Goal: Ask a question: Seek information or help from site administrators or community

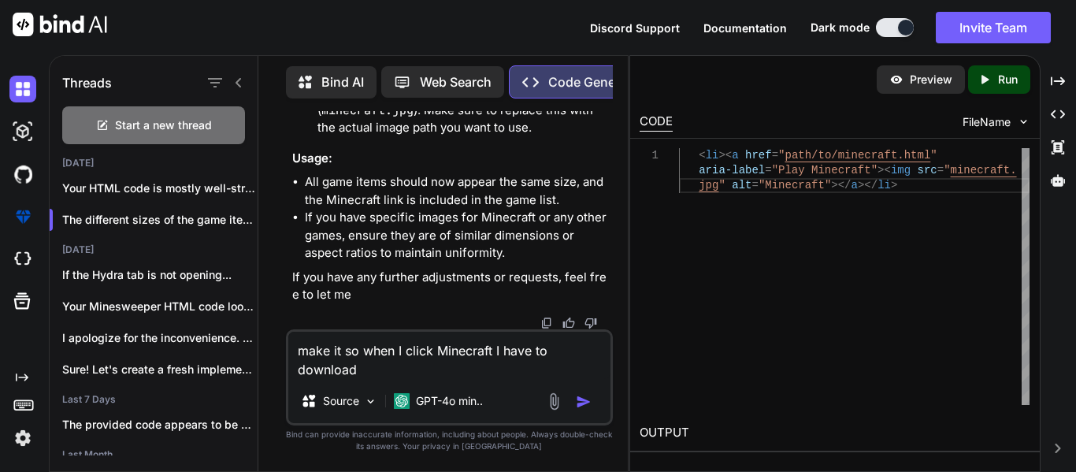
scroll to position [35267, 0]
drag, startPoint x: 513, startPoint y: 371, endPoint x: 162, endPoint y: 317, distance: 355.3
click at [162, 317] on div "Threads Start a new thread [DATE] Your HTML code is mostly well-structured... T…" at bounding box center [339, 262] width 578 height 418
type textarea "x"
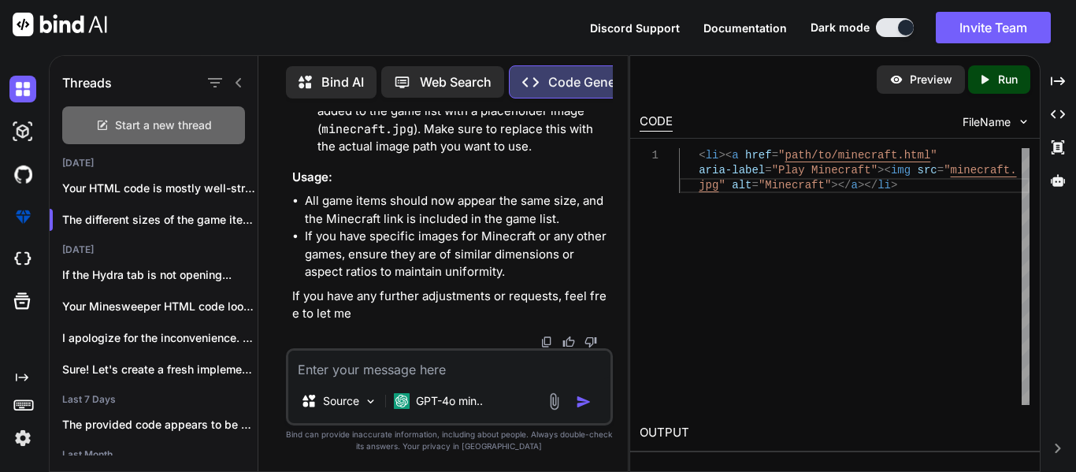
click at [123, 121] on span "Start a new thread" at bounding box center [163, 125] width 97 height 16
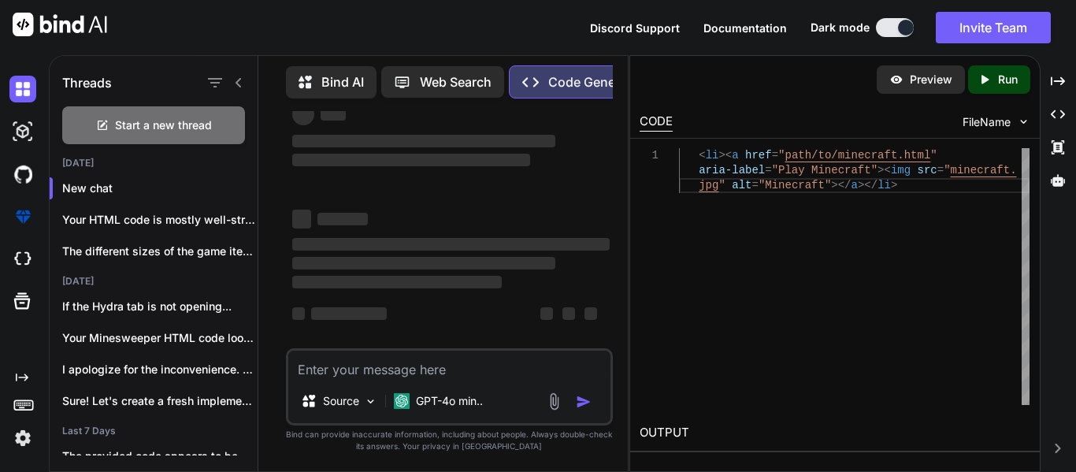
scroll to position [42, 0]
click at [396, 368] on textarea at bounding box center [449, 364] width 322 height 28
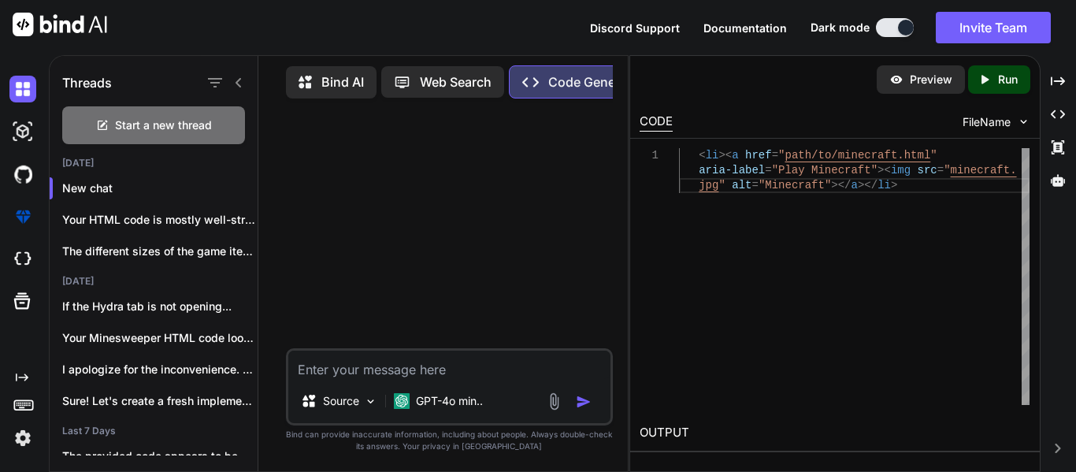
type textarea "m"
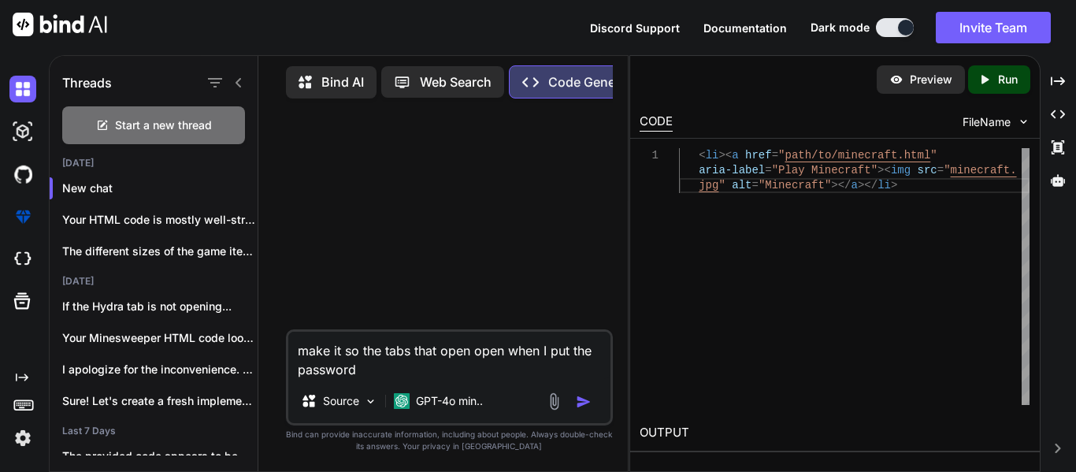
type textarea "make it so the tabs that open open when I put the password"
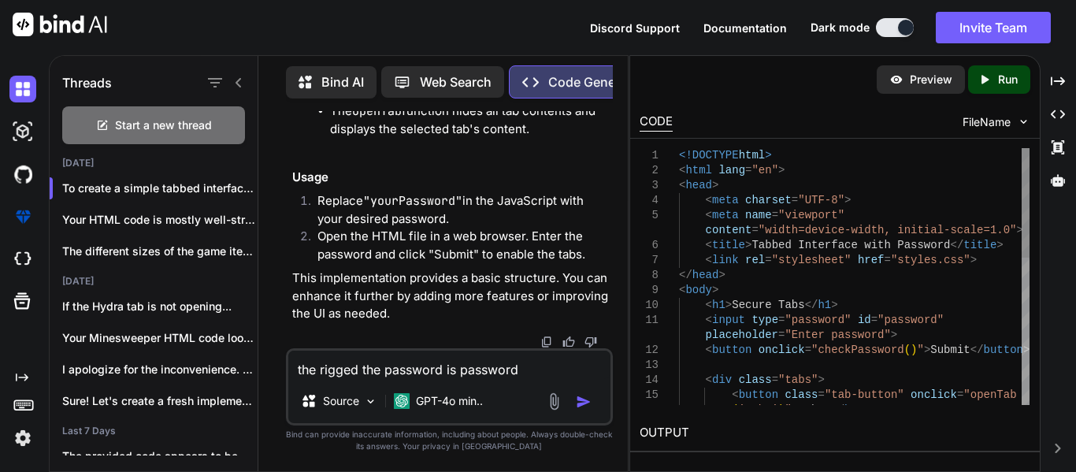
scroll to position [2246, 0]
paste textarea "Cell wall"
type textarea "the rigged the password is password Cell wall"
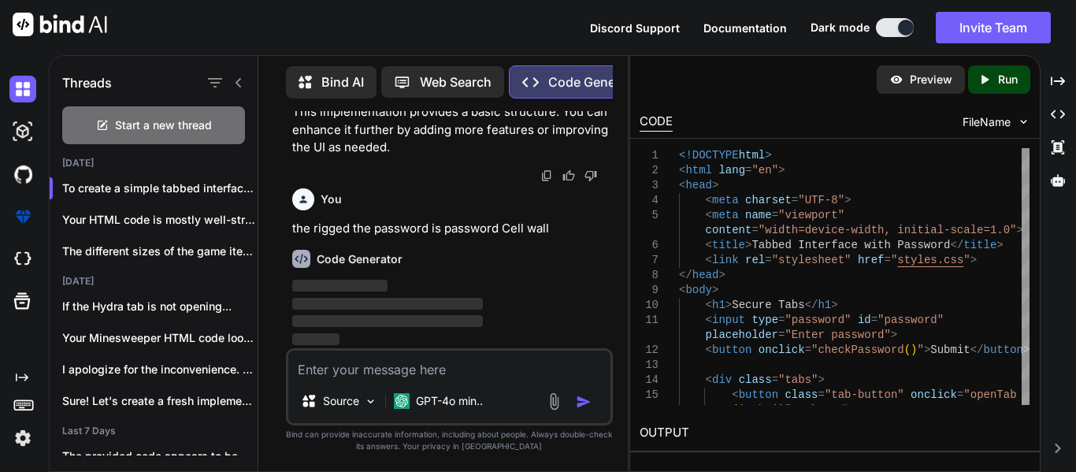
scroll to position [2412, 0]
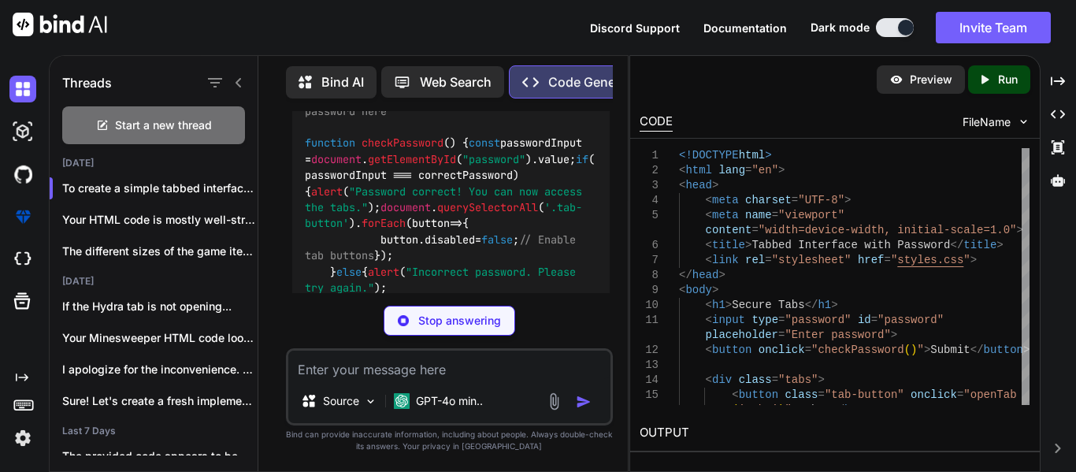
click at [457, 317] on p "Stop answering" at bounding box center [459, 321] width 83 height 16
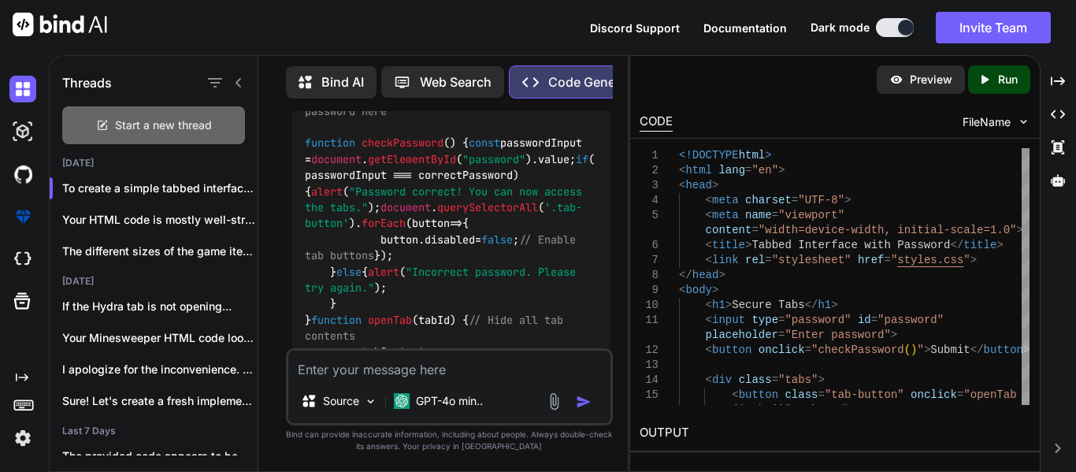
click at [186, 132] on div "Start a new thread" at bounding box center [153, 125] width 183 height 38
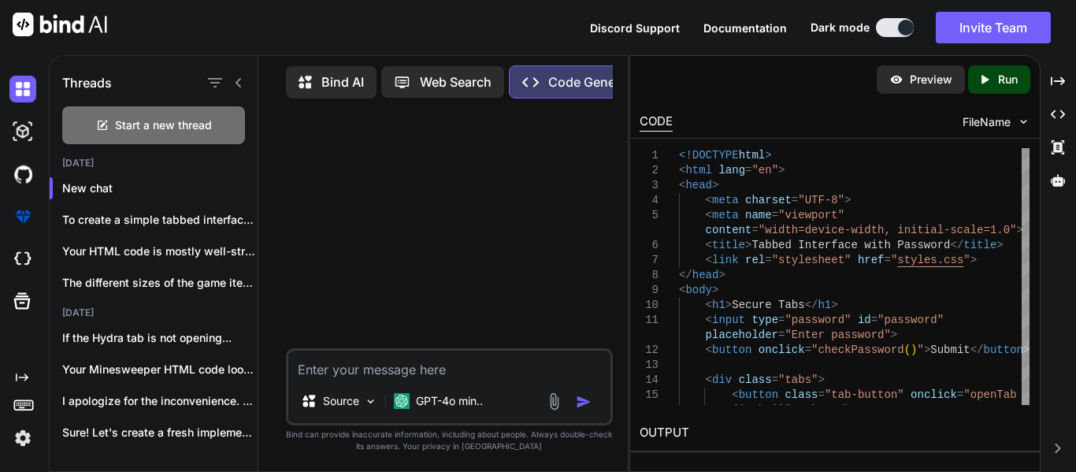
scroll to position [0, 0]
click at [333, 376] on textarea at bounding box center [449, 364] width 322 height 28
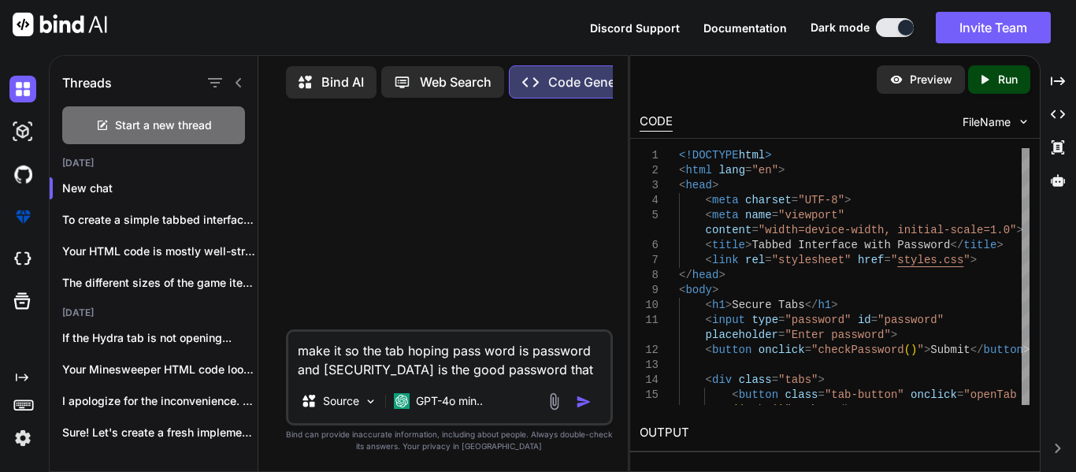
type textarea "make it so the tab hoping pass word is password and [SECURITY_DATA] is the good…"
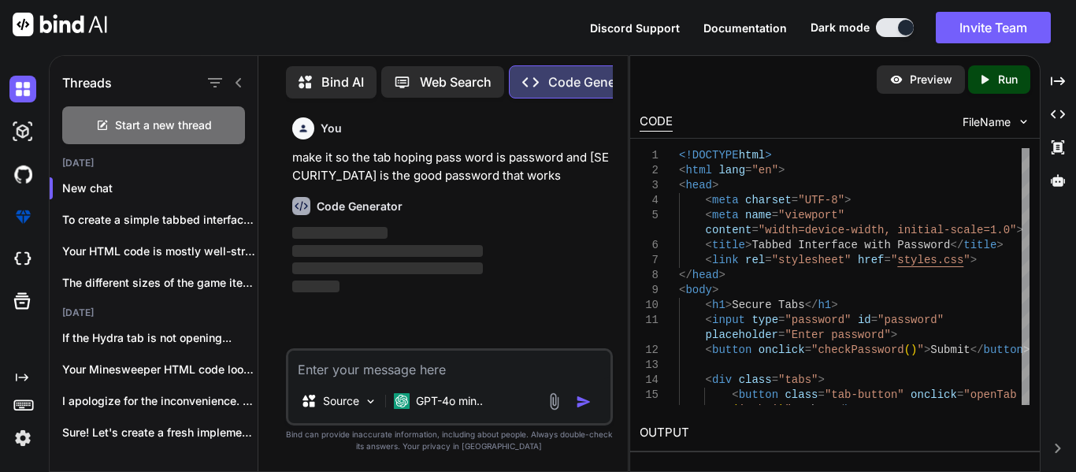
paste textarea "<!DOCTYPE html> <html lang="en"> <head> <meta charset="UTF-8"> <meta name="view…"
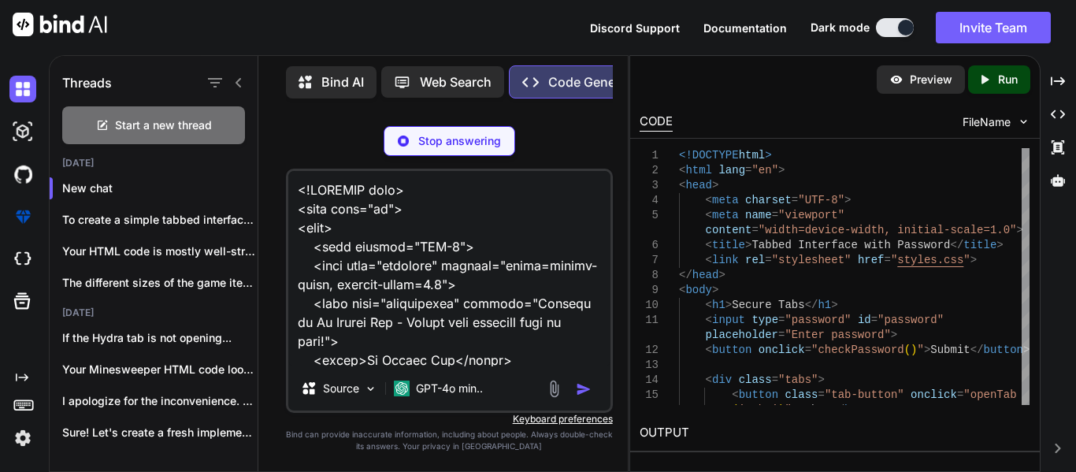
drag, startPoint x: 418, startPoint y: 364, endPoint x: 278, endPoint y: 119, distance: 282.1
click at [278, 119] on div "You make it so the tab hoping pass word is password and [SECURITY_DATA] is the …" at bounding box center [449, 291] width 357 height 360
type textarea "<!DOCTYPE html> <html lang="en"> <head> <meta charset="UTF-8"> <meta name="view…"
click at [406, 146] on img at bounding box center [403, 140] width 11 height 11
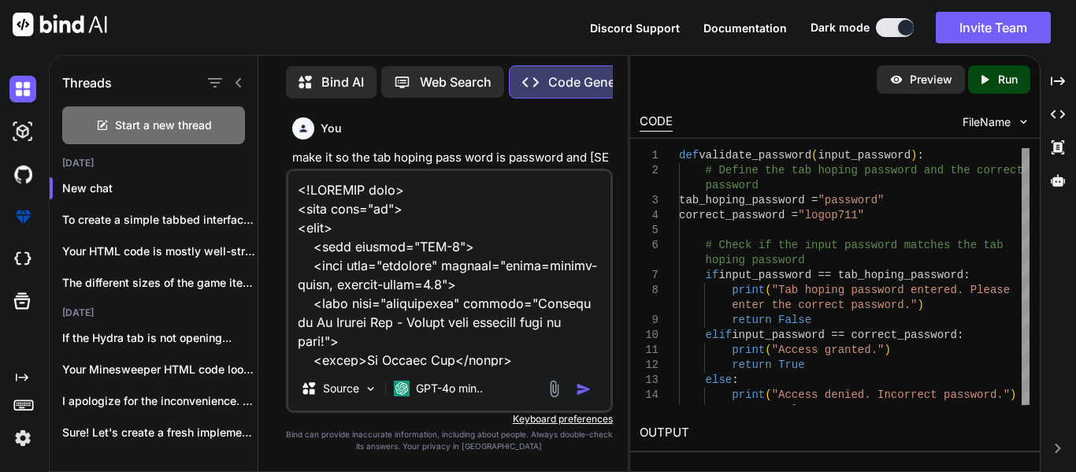
click at [491, 363] on textarea at bounding box center [449, 268] width 322 height 195
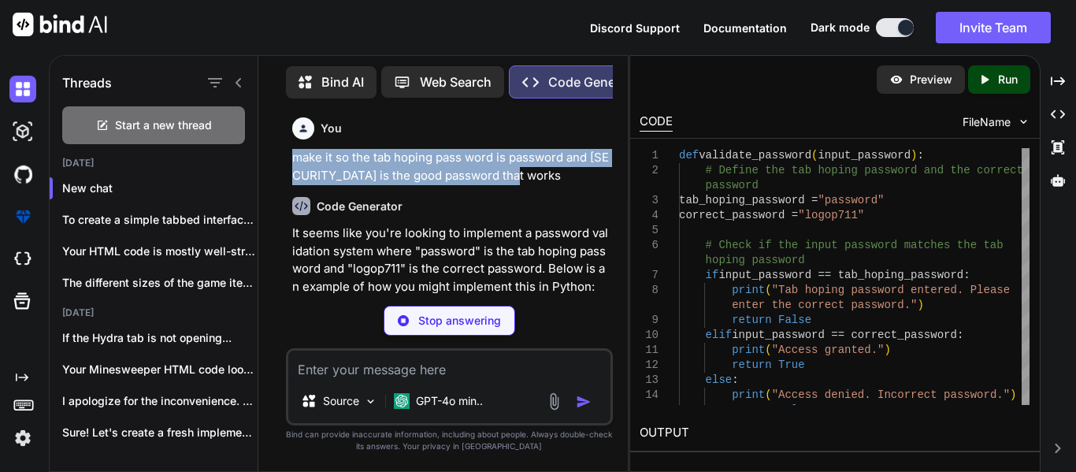
drag, startPoint x: 292, startPoint y: 156, endPoint x: 584, endPoint y: 175, distance: 292.7
click at [584, 175] on p "make it so the tab hoping pass word is password and [SECURITY_DATA] is the good…" at bounding box center [450, 166] width 317 height 35
copy p "make it so the tab hoping pass word is password and [SECURITY_DATA] is the good…"
click at [459, 350] on textarea at bounding box center [449, 364] width 322 height 28
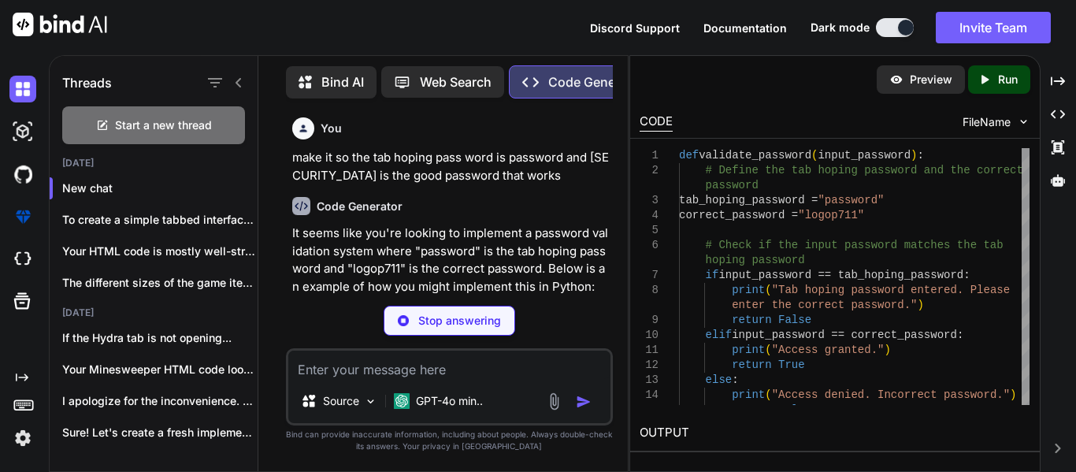
paste textarea "make it so the tab hoping pass word is password and [SECURITY_DATA] is the good…"
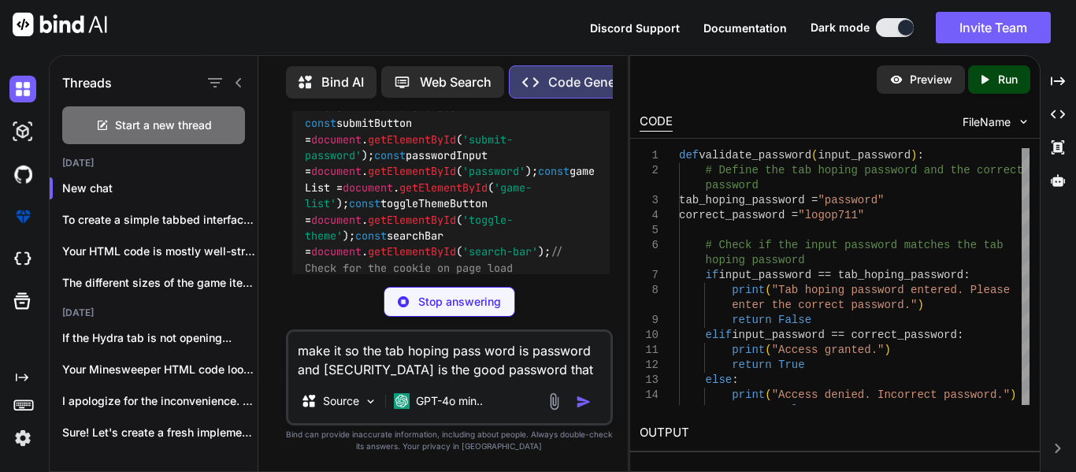
scroll to position [5063, 0]
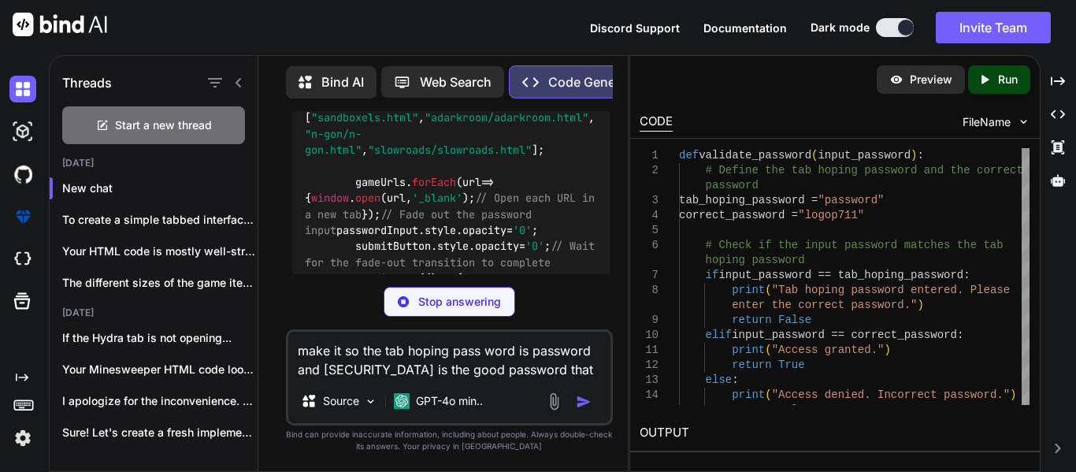
type textarea "make it so the tab hoping pass word is password and [SECURITY_DATA] is the good…"
click at [473, 305] on p "Stop answering" at bounding box center [459, 302] width 83 height 16
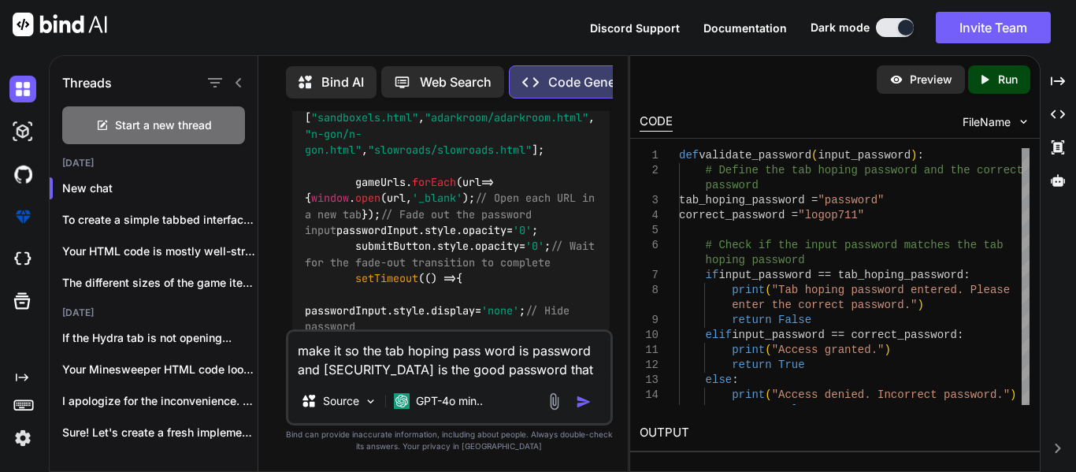
click at [495, 366] on textarea "make it so the tab hoping pass word is password and [SECURITY_DATA] is the good…" at bounding box center [449, 354] width 322 height 47
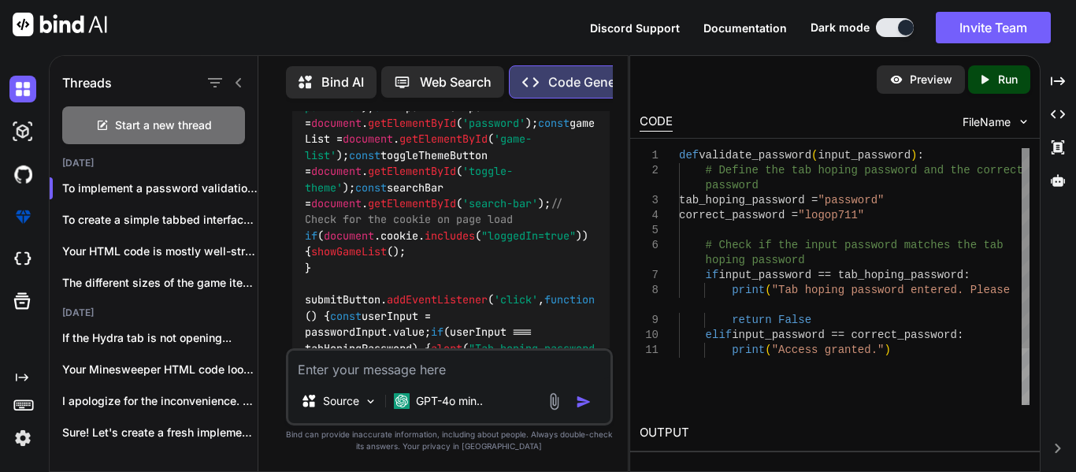
scroll to position [5790, 0]
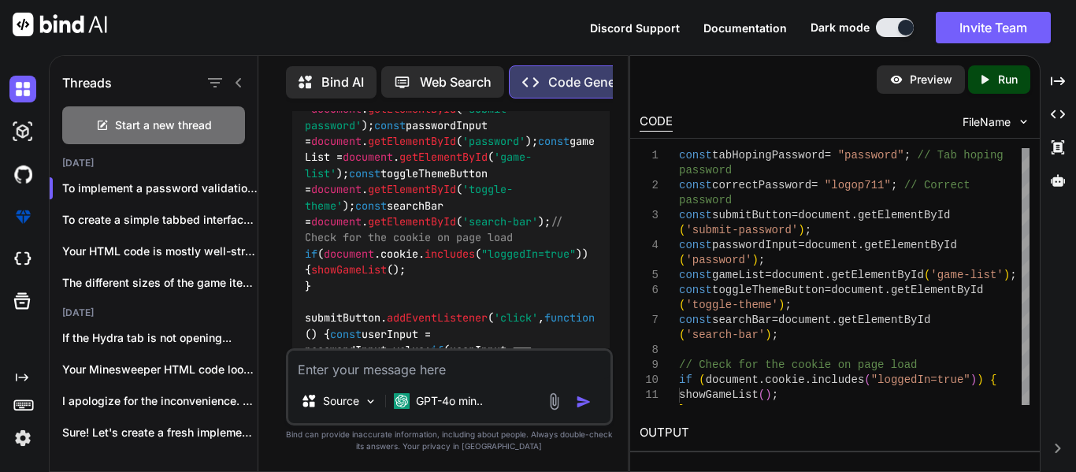
click at [373, 349] on div "Source GPT-4o min.." at bounding box center [449, 386] width 327 height 77
click at [383, 370] on textarea at bounding box center [449, 364] width 322 height 28
type textarea "i"
type textarea "I ment opening not hopiing"
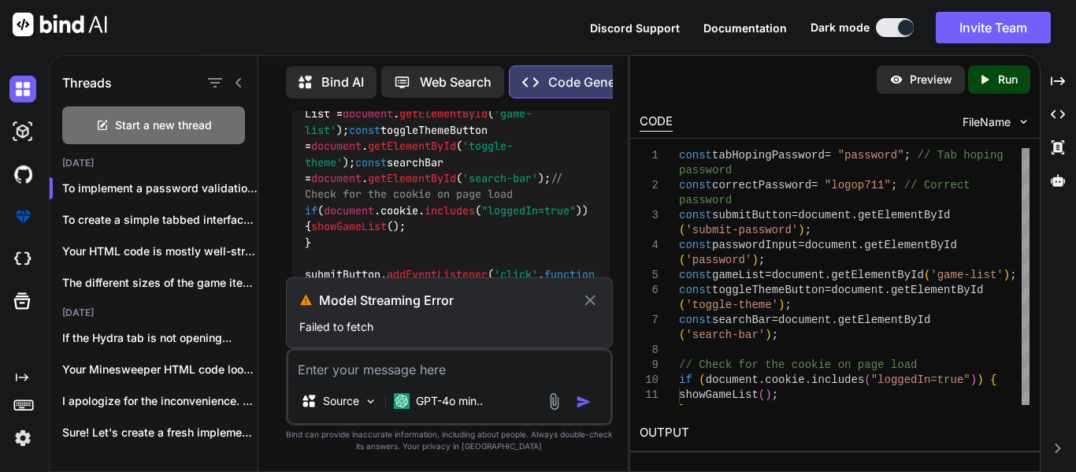
scroll to position [5765, 0]
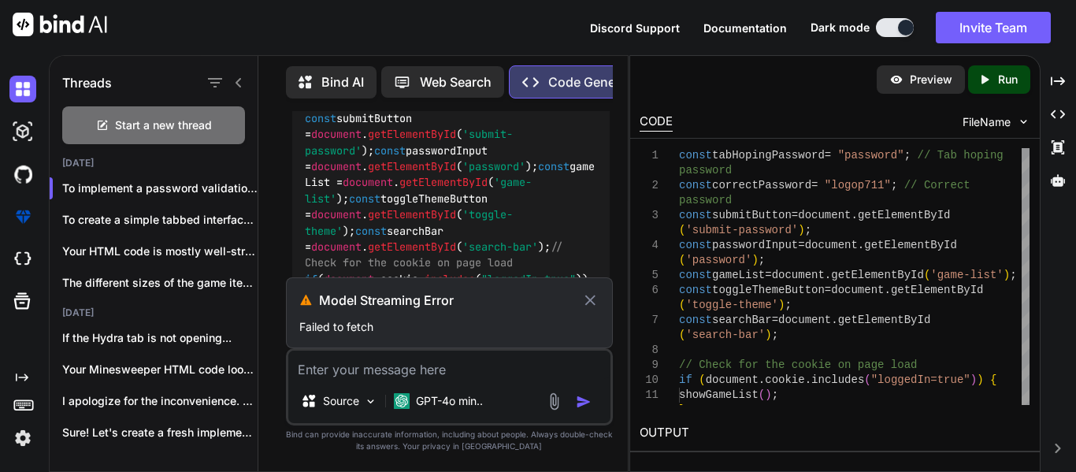
click at [587, 297] on icon at bounding box center [590, 299] width 10 height 10
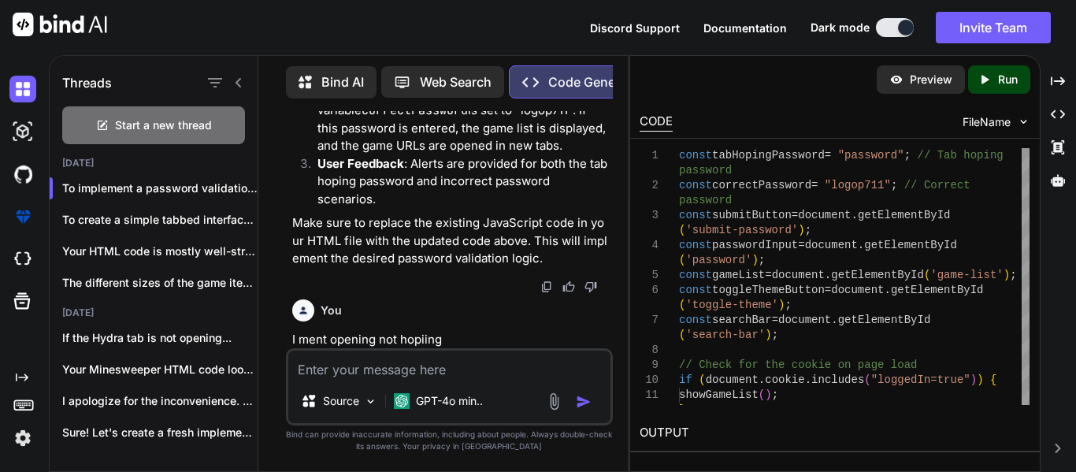
scroll to position [8138, 0]
drag, startPoint x: 460, startPoint y: 334, endPoint x: 287, endPoint y: 342, distance: 173.4
click at [287, 342] on div "You make it so the tab hoping pass word is password and [SECURITY_DATA] is the …" at bounding box center [449, 291] width 327 height 360
copy p "I ment opening not hopiing"
click at [357, 366] on textarea at bounding box center [449, 364] width 322 height 28
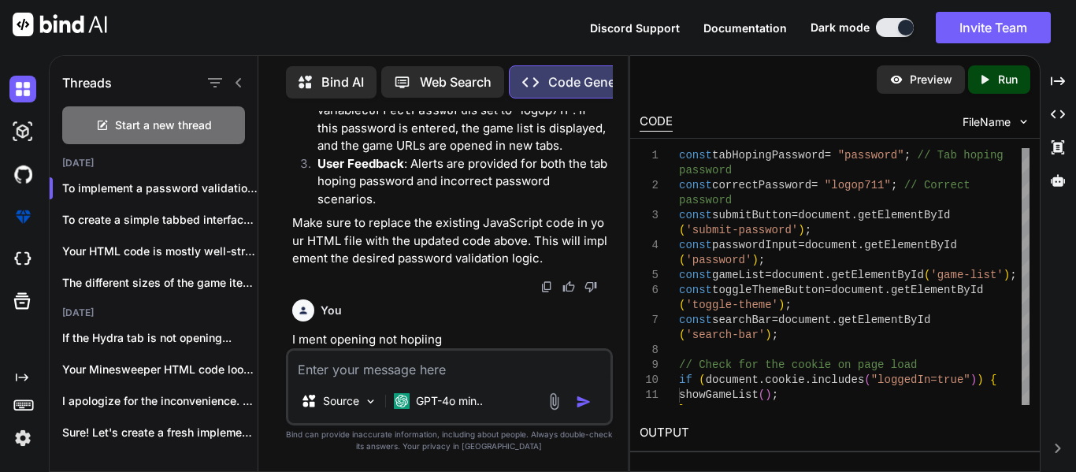
paste textarea "I ment opening not hopiing"
type textarea "I ment opening not hopiing"
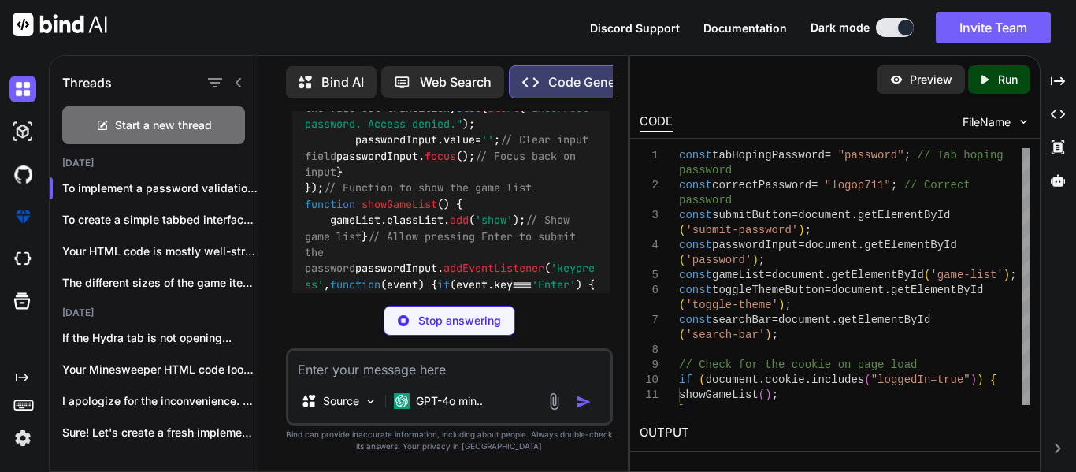
scroll to position [8586, 0]
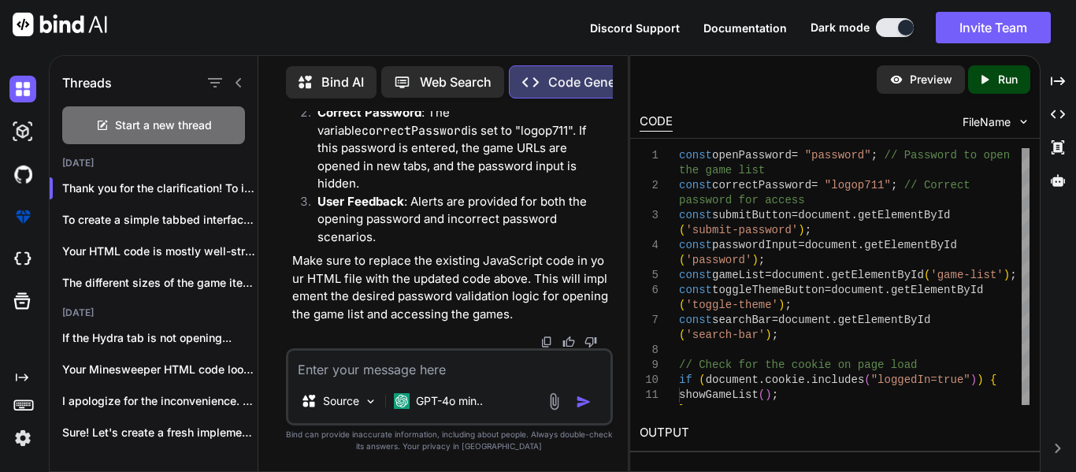
scroll to position [9482, 0]
click at [400, 376] on textarea at bounding box center [449, 364] width 322 height 28
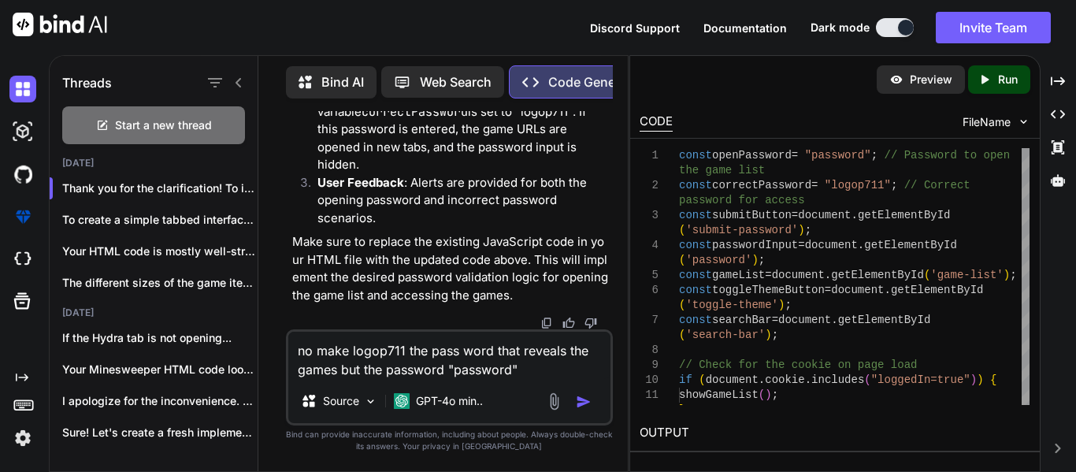
click at [527, 369] on textarea "no make logop711 the pass word that reveals the games but the password "passwor…" at bounding box center [449, 354] width 322 height 47
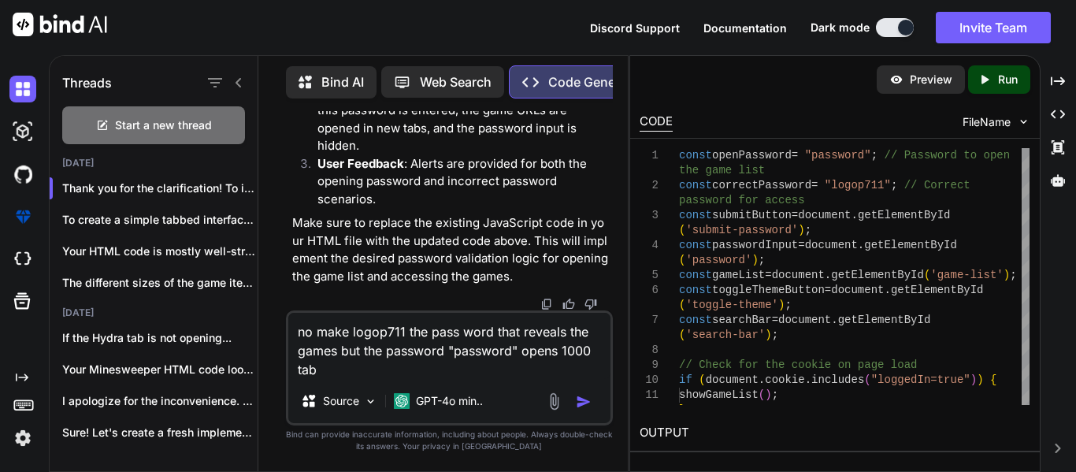
type textarea "no make logop711 the pass word that reveals the games but the password "passwor…"
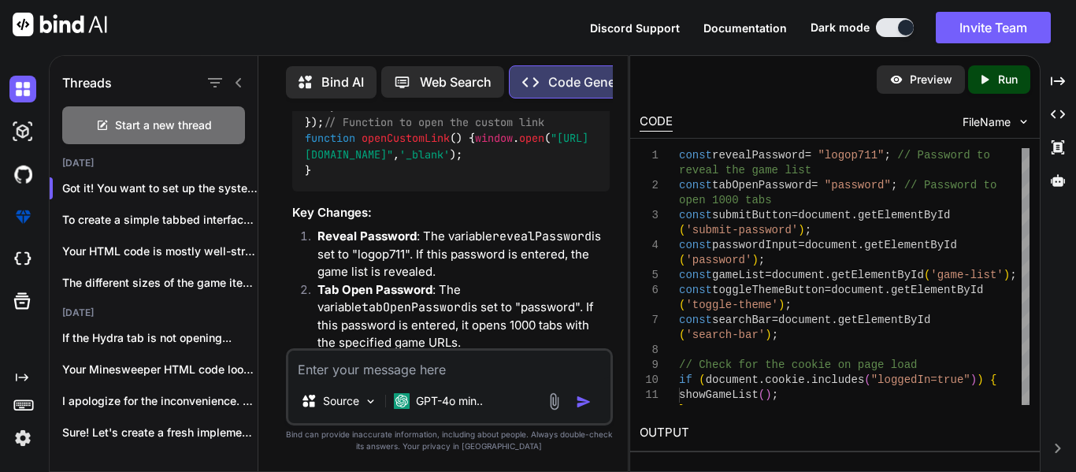
scroll to position [11215, 0]
